Goal: Task Accomplishment & Management: Use online tool/utility

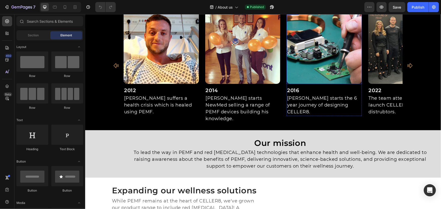
scroll to position [391, 0]
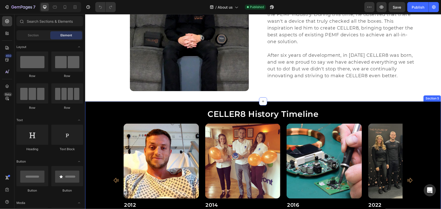
click at [425, 102] on div "CELLER8 History Timeline Heading Image 2012 Heading [PERSON_NAME] suffers a hea…" at bounding box center [263, 173] width 356 height 144
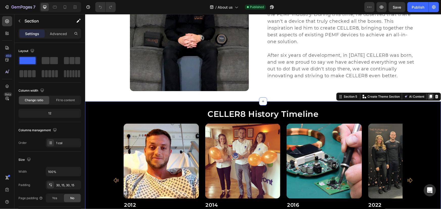
click at [429, 97] on icon at bounding box center [430, 97] width 3 height 4
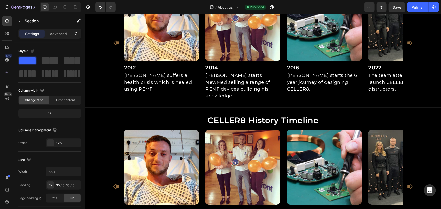
scroll to position [436, 0]
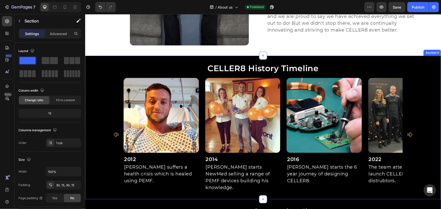
click at [413, 58] on div "CELLER8 History Timeline Heading Image 2012 Heading [PERSON_NAME] suffers a hea…" at bounding box center [263, 128] width 356 height 144
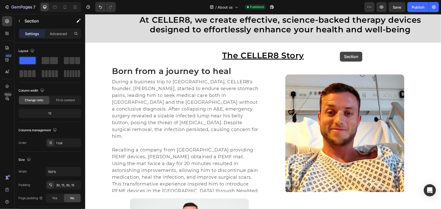
scroll to position [92, 0]
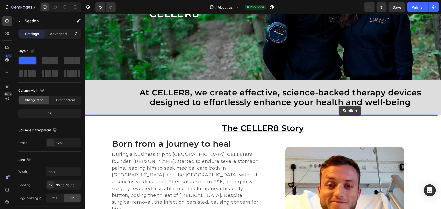
drag, startPoint x: 340, startPoint y: 52, endPoint x: 339, endPoint y: 106, distance: 54.1
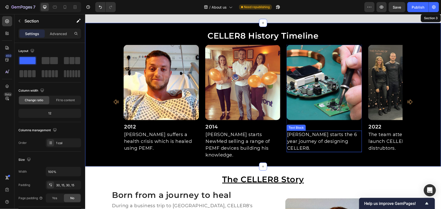
scroll to position [184, 0]
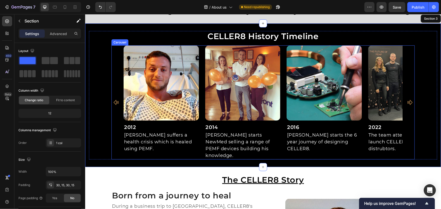
click at [114, 100] on icon "Carousel Back Arrow" at bounding box center [115, 102] width 5 height 5
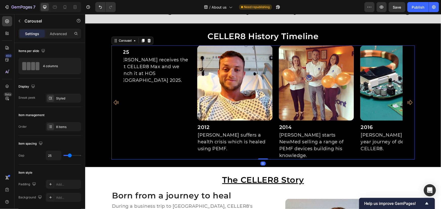
click at [115, 99] on icon "Carousel Back Arrow" at bounding box center [116, 102] width 6 height 6
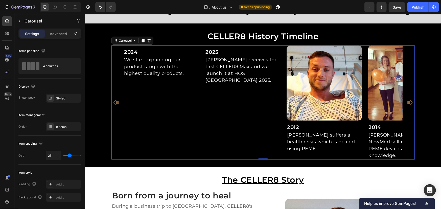
click at [115, 99] on icon "Carousel Back Arrow" at bounding box center [116, 102] width 6 height 6
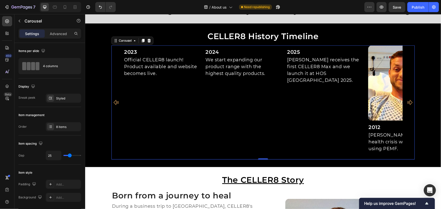
click at [115, 99] on icon "Carousel Back Arrow" at bounding box center [116, 102] width 6 height 6
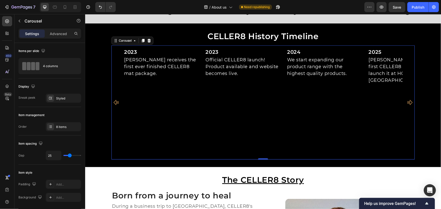
click at [115, 99] on icon "Carousel Back Arrow" at bounding box center [116, 102] width 6 height 6
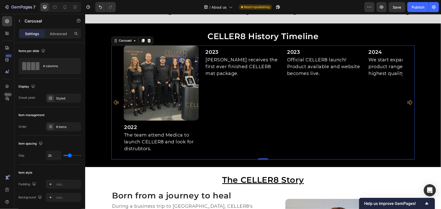
click at [115, 100] on icon "Carousel Back Arrow" at bounding box center [115, 102] width 5 height 5
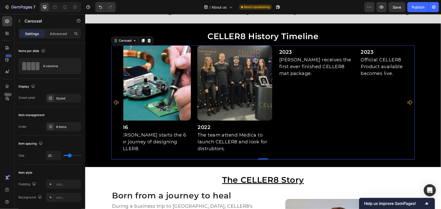
click at [115, 100] on icon "Carousel Back Arrow" at bounding box center [115, 102] width 5 height 5
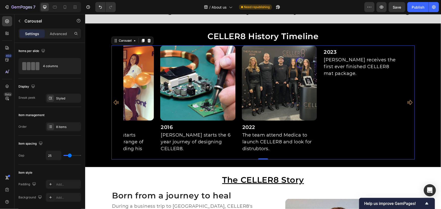
click at [115, 100] on icon "Carousel Back Arrow" at bounding box center [115, 102] width 5 height 5
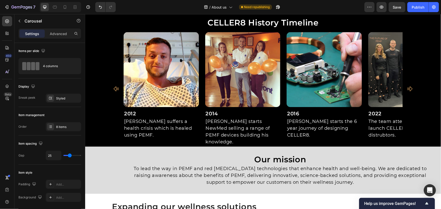
scroll to position [620, 0]
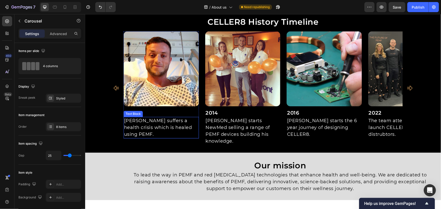
click at [144, 117] on div "[PERSON_NAME] suffers a health crisis which is healed using PEMF." at bounding box center [160, 127] width 75 height 21
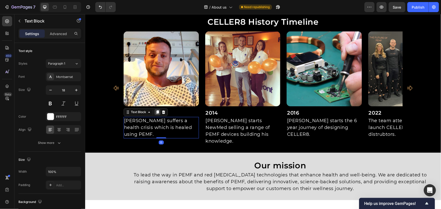
click at [157, 114] on div at bounding box center [157, 112] width 6 height 6
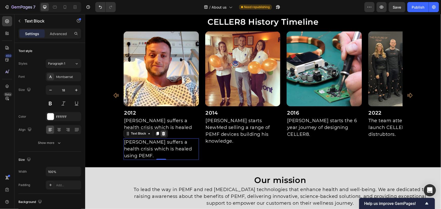
click at [161, 131] on icon at bounding box center [163, 133] width 4 height 4
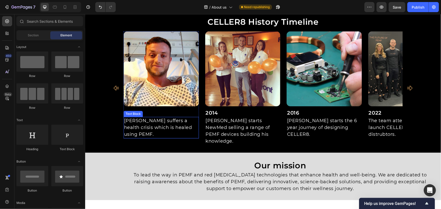
click at [172, 115] on h2 "2012" at bounding box center [160, 113] width 75 height 8
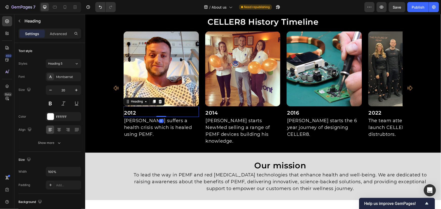
click at [181, 113] on h2 "2012" at bounding box center [160, 113] width 75 height 8
drag, startPoint x: 180, startPoint y: 113, endPoint x: 80, endPoint y: 111, distance: 100.4
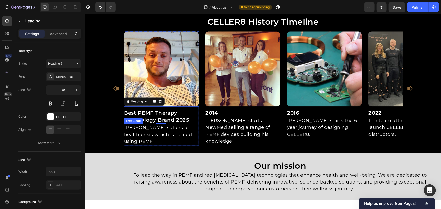
click at [181, 128] on p "[PERSON_NAME] suffers a health crisis which is healed using PEMF." at bounding box center [161, 134] width 74 height 20
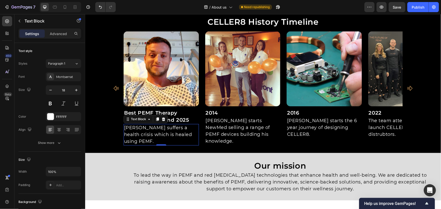
click at [188, 131] on p "[PERSON_NAME] suffers a health crisis which is healed using PEMF." at bounding box center [161, 134] width 74 height 20
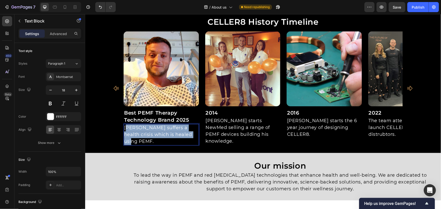
drag, startPoint x: 194, startPoint y: 134, endPoint x: 88, endPoint y: 119, distance: 107.3
click at [94, 120] on div "Image Best PEMF Therapy Technology Brand 2025 Heading [PERSON_NAME] suffers a h…" at bounding box center [263, 88] width 348 height 115
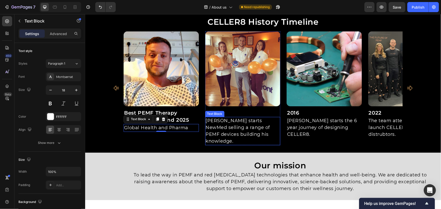
click at [243, 114] on h2 "2014" at bounding box center [242, 113] width 75 height 8
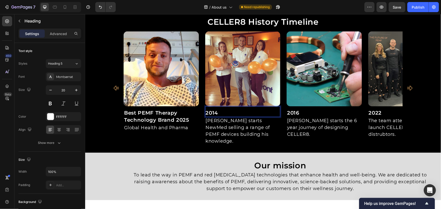
click at [253, 114] on h2 "2014" at bounding box center [242, 113] width 75 height 8
drag, startPoint x: 256, startPoint y: 114, endPoint x: 149, endPoint y: 109, distance: 106.8
click at [149, 109] on div "Image Best PEMF Therapy Technology Brand 2025 Heading Global Health and Pharma …" at bounding box center [262, 88] width 279 height 114
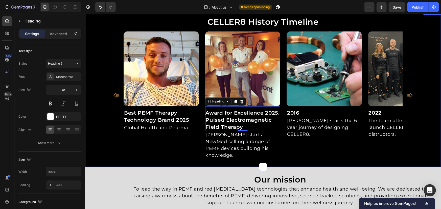
click at [248, 142] on p "[PERSON_NAME] starts NewMed selling a range of PEMF devices building his knowle…" at bounding box center [243, 144] width 74 height 27
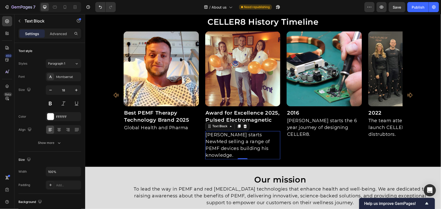
drag, startPoint x: 269, startPoint y: 145, endPoint x: 273, endPoint y: 146, distance: 4.7
click at [269, 145] on p "[PERSON_NAME] starts NewMed selling a range of PEMF devices building his knowle…" at bounding box center [243, 144] width 74 height 27
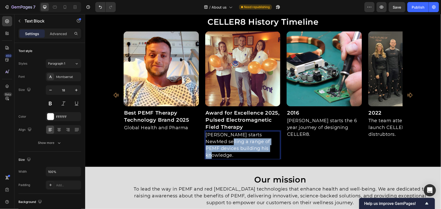
drag, startPoint x: 273, startPoint y: 147, endPoint x: 149, endPoint y: 127, distance: 125.4
click at [173, 134] on div "Image Best PEMF Therapy Technology Brand 2025 Heading Global Health and Pharma …" at bounding box center [262, 95] width 279 height 128
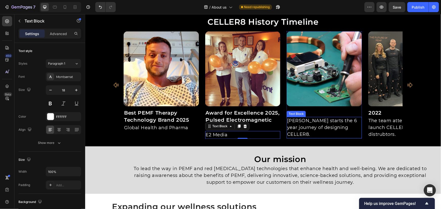
drag, startPoint x: 310, startPoint y: 117, endPoint x: 316, endPoint y: 115, distance: 6.6
click at [310, 117] on p "[PERSON_NAME] starts the 6 year journey of designing CELLER8." at bounding box center [324, 127] width 74 height 20
click at [319, 112] on icon at bounding box center [320, 112] width 3 height 4
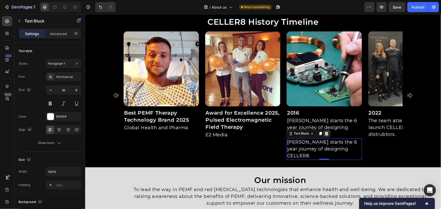
click at [324, 131] on icon at bounding box center [326, 133] width 4 height 4
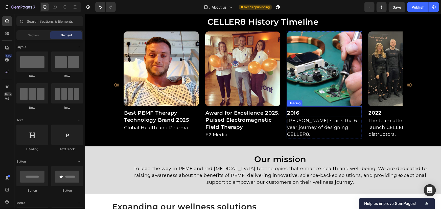
click at [339, 113] on h2 "2016" at bounding box center [323, 113] width 75 height 8
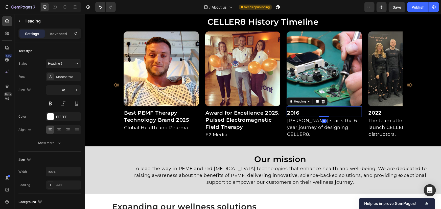
click at [346, 112] on h2 "2016" at bounding box center [323, 113] width 75 height 8
drag, startPoint x: 295, startPoint y: 112, endPoint x: 238, endPoint y: 107, distance: 57.3
click at [257, 110] on div "Image Best PEMF Therapy Technology Brand 2025 Heading Global Health and Pharma …" at bounding box center [262, 85] width 279 height 108
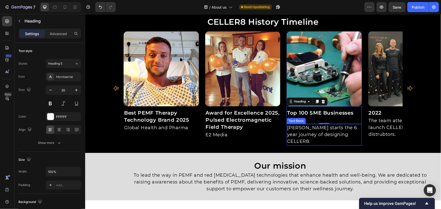
click at [327, 136] on p "[PERSON_NAME] starts the 6 year journey of designing CELLER8." at bounding box center [324, 134] width 74 height 20
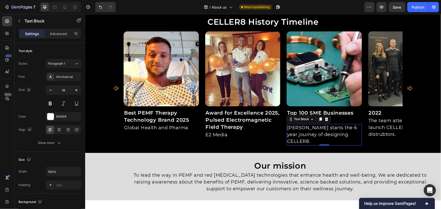
drag, startPoint x: 343, startPoint y: 135, endPoint x: 351, endPoint y: 135, distance: 8.3
click at [343, 135] on p "[PERSON_NAME] starts the 6 year journey of designing CELLER8." at bounding box center [324, 134] width 74 height 20
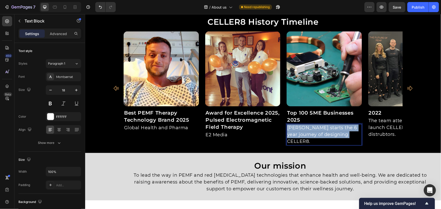
drag, startPoint x: 351, startPoint y: 135, endPoint x: 239, endPoint y: 118, distance: 113.8
click at [246, 120] on div "Image Best PEMF Therapy Technology Brand 2025 Heading Global Health and Pharma …" at bounding box center [262, 88] width 279 height 115
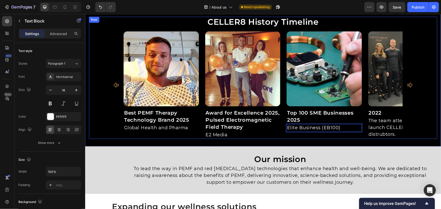
click at [426, 102] on div "Image Best PEMF Therapy Technology Brand 2025 Heading Global Health and Pharma …" at bounding box center [263, 85] width 348 height 108
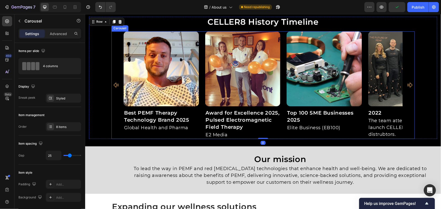
click at [411, 84] on icon "Carousel Next Arrow" at bounding box center [410, 84] width 5 height 5
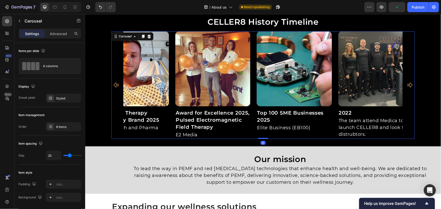
click at [411, 84] on icon "Carousel Next Arrow" at bounding box center [410, 84] width 5 height 5
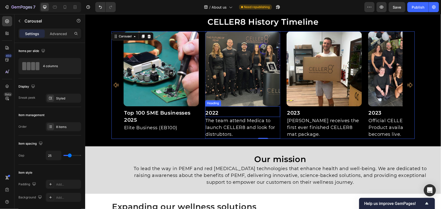
drag, startPoint x: 237, startPoint y: 112, endPoint x: 244, endPoint y: 112, distance: 7.6
click at [237, 112] on h2 "2022" at bounding box center [242, 113] width 75 height 8
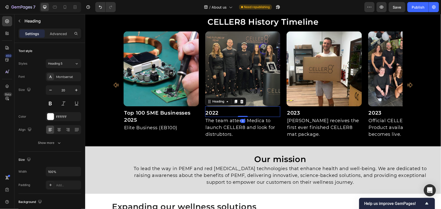
click at [244, 112] on h2 "2022" at bounding box center [242, 113] width 75 height 8
drag, startPoint x: 244, startPoint y: 112, endPoint x: 156, endPoint y: 110, distance: 88.5
click at [159, 110] on div "Image Best PEMF Therapy Technology Brand 2025 Heading Global Health and Pharma …" at bounding box center [262, 85] width 279 height 108
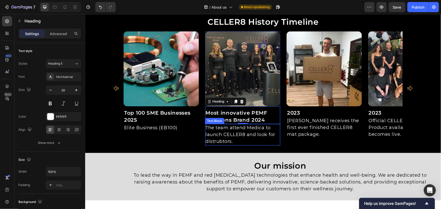
drag, startPoint x: 234, startPoint y: 138, endPoint x: 242, endPoint y: 141, distance: 8.8
click at [234, 138] on p "The team attend Medica to launch CELLER8 and look for distrubtors." at bounding box center [243, 134] width 74 height 20
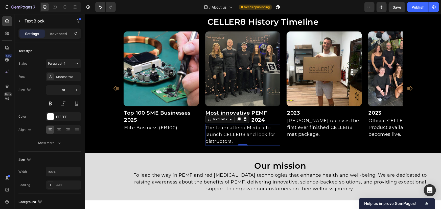
click at [242, 141] on p "The team attend Medica to launch CELLER8 and look for distrubtors." at bounding box center [243, 134] width 74 height 20
drag, startPoint x: 251, startPoint y: 141, endPoint x: 159, endPoint y: 120, distance: 94.2
click at [174, 123] on div "Image Best PEMF Therapy Technology Brand 2025 Heading Global Health and Pharma …" at bounding box center [262, 88] width 279 height 115
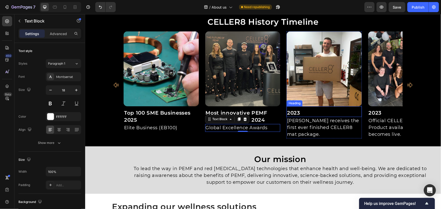
click at [302, 112] on h2 "2023" at bounding box center [323, 113] width 75 height 8
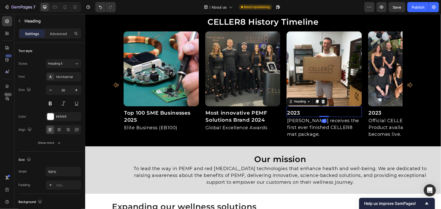
drag, startPoint x: 319, startPoint y: 112, endPoint x: 316, endPoint y: 112, distance: 3.1
click at [320, 112] on h2 "2023" at bounding box center [323, 113] width 75 height 8
drag, startPoint x: 316, startPoint y: 112, endPoint x: 229, endPoint y: 105, distance: 87.5
click at [240, 108] on div "Image Best PEMF Therapy Technology Brand 2025 Heading Global Health and Pharma …" at bounding box center [262, 85] width 279 height 108
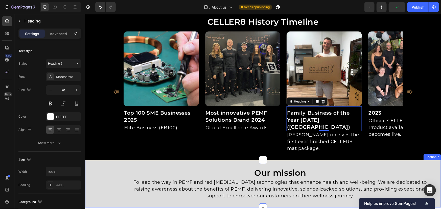
click at [339, 144] on p "[PERSON_NAME] receives the first ever finished CELLER8 mat package." at bounding box center [324, 141] width 74 height 20
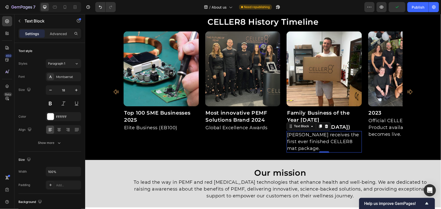
click at [328, 141] on p "[PERSON_NAME] receives the first ever finished CELLER8 mat package." at bounding box center [324, 141] width 74 height 20
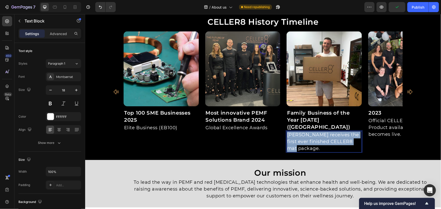
drag, startPoint x: 345, startPoint y: 140, endPoint x: 238, endPoint y: 113, distance: 110.7
click at [249, 119] on div "Image Best PEMF Therapy Technology Brand 2025 Heading Global Health and Pharma …" at bounding box center [262, 92] width 279 height 122
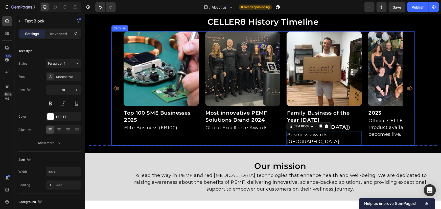
click at [407, 85] on icon "Carousel Next Arrow" at bounding box center [410, 88] width 6 height 6
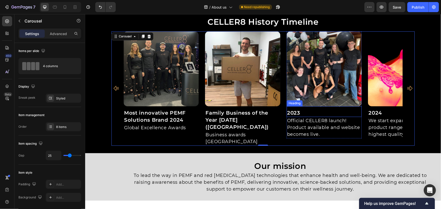
click at [325, 115] on h2 "2023" at bounding box center [323, 113] width 75 height 8
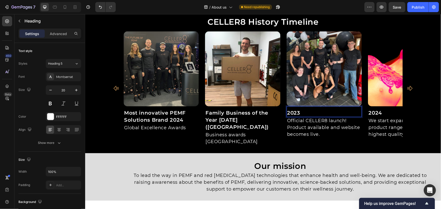
click at [348, 115] on h2 "2023" at bounding box center [323, 113] width 75 height 8
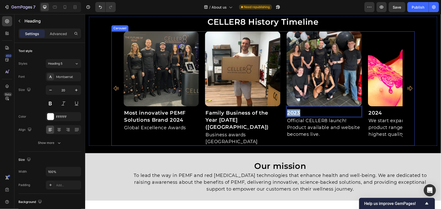
drag, startPoint x: 315, startPoint y: 116, endPoint x: 231, endPoint y: 111, distance: 83.8
click at [241, 113] on div "Image Best PEMF Therapy Technology Brand 2025 Heading Global Health and Pharma …" at bounding box center [262, 88] width 279 height 115
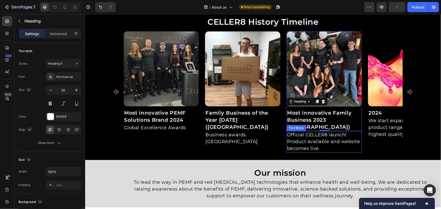
click at [322, 135] on p "Official CELLER8 launch! Product available and website becomes live." at bounding box center [324, 141] width 74 height 20
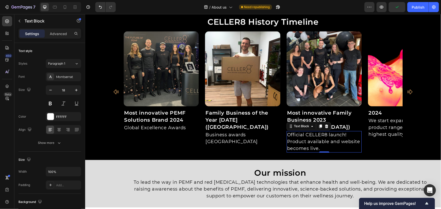
click at [328, 136] on p "Official CELLER8 launch! Product available and website becomes live." at bounding box center [324, 141] width 74 height 20
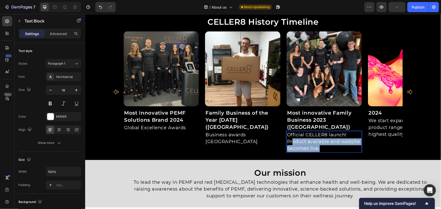
drag, startPoint x: 331, startPoint y: 141, endPoint x: 263, endPoint y: 121, distance: 70.5
click at [270, 124] on div "Image Best PEMF Therapy Technology Brand 2025 Heading Global Health and Pharma …" at bounding box center [262, 92] width 279 height 122
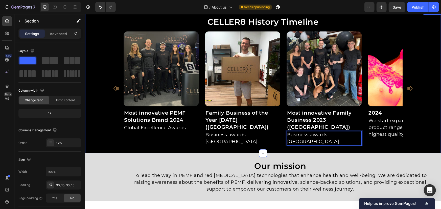
click at [350, 139] on div "CELLER8 History Timeline Heading Image Best PEMF Therapy Technology Brand 2025 …" at bounding box center [263, 81] width 356 height 144
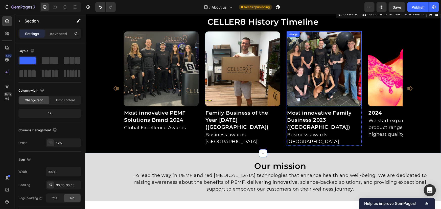
click at [363, 78] on div "Image Best PEMF Therapy Technology Brand 2025 Heading Global Health and Pharma …" at bounding box center [262, 88] width 279 height 115
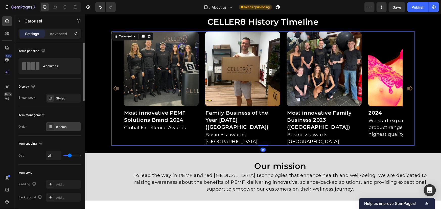
click at [58, 130] on div "8 items" at bounding box center [63, 126] width 35 height 9
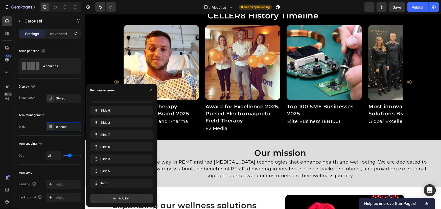
scroll to position [597, 0]
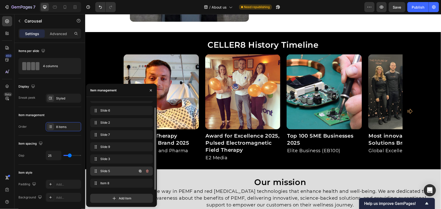
click at [112, 171] on span "Slide 5" at bounding box center [114, 171] width 29 height 5
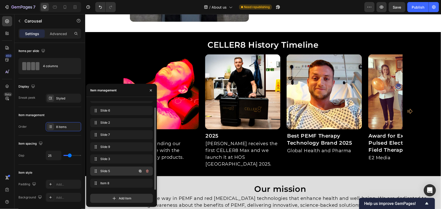
click at [114, 167] on div "Slide 5 Slide 5" at bounding box center [121, 171] width 63 height 9
click at [116, 162] on div "Slide 3 Slide 3" at bounding box center [114, 159] width 44 height 7
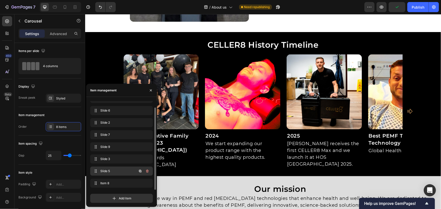
click at [115, 169] on div "Slide 5 Slide 5" at bounding box center [114, 171] width 44 height 7
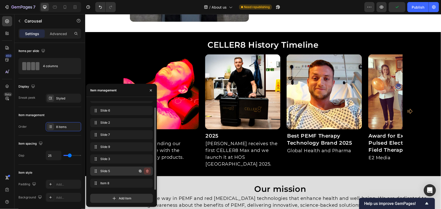
click at [146, 172] on icon "button" at bounding box center [147, 171] width 4 height 4
click at [146, 172] on div "Delete" at bounding box center [143, 171] width 9 height 5
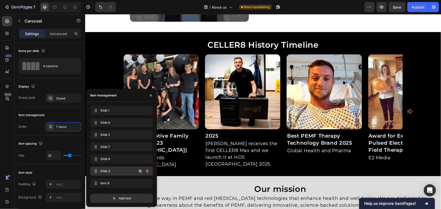
scroll to position [0, 0]
click at [147, 182] on icon "button" at bounding box center [147, 184] width 4 height 4
click at [147, 182] on div "Delete" at bounding box center [143, 183] width 9 height 5
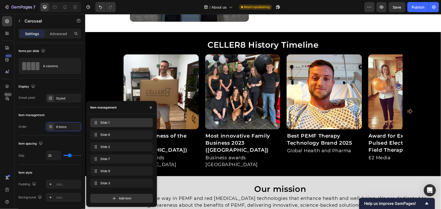
click at [111, 119] on div "Slide 1 Slide 1" at bounding box center [121, 122] width 63 height 9
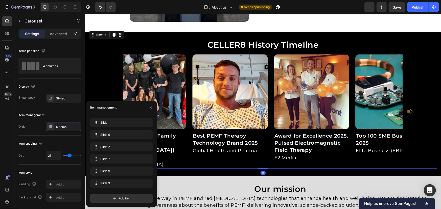
click at [107, 93] on div "Image Best PEMF Therapy Technology Brand 2025 Heading Global Health and Pharma …" at bounding box center [263, 111] width 348 height 115
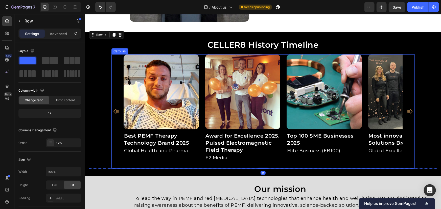
click at [115, 107] on button "Carousel Back Arrow" at bounding box center [116, 111] width 8 height 8
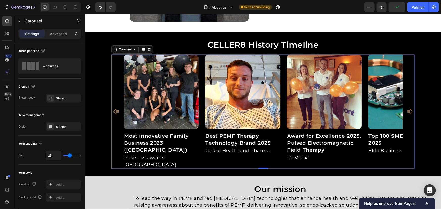
click at [408, 108] on icon "Carousel Next Arrow" at bounding box center [410, 111] width 6 height 6
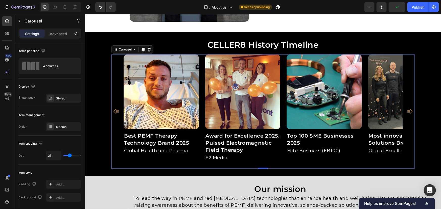
click at [408, 108] on icon "Carousel Next Arrow" at bounding box center [410, 111] width 6 height 6
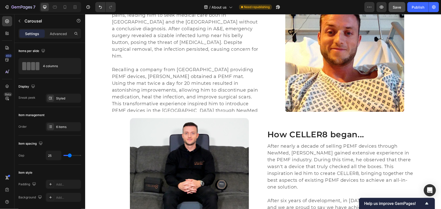
scroll to position [367, 0]
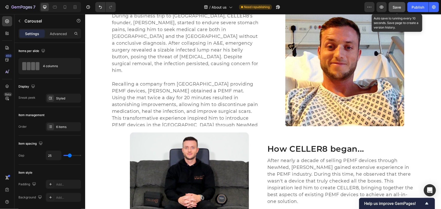
click at [402, 7] on button "Save" at bounding box center [397, 7] width 17 height 10
